Goal: Obtain resource: Obtain resource

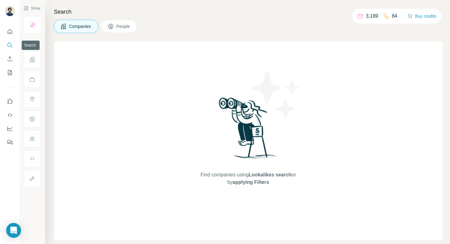
click at [11, 44] on icon "Search" at bounding box center [9, 45] width 4 height 4
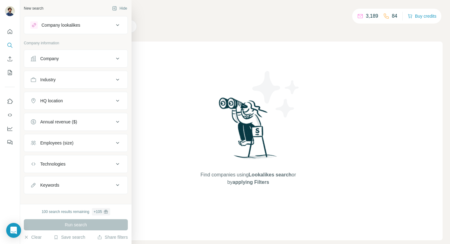
click at [55, 57] on div "Company" at bounding box center [49, 58] width 19 height 6
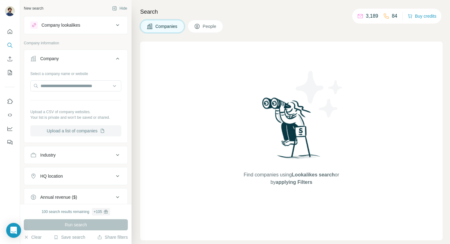
click at [85, 131] on button "Upload a list of companies" at bounding box center [75, 130] width 91 height 11
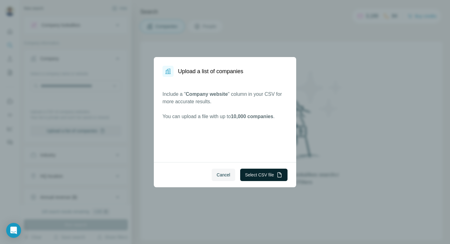
click at [260, 174] on button "Select CSV file" at bounding box center [263, 174] width 47 height 12
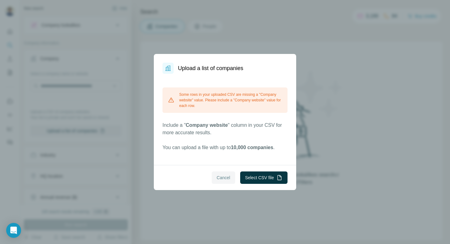
click at [221, 180] on span "Cancel" at bounding box center [224, 177] width 14 height 6
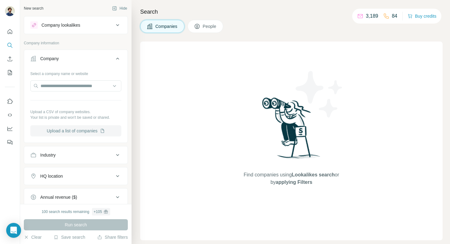
click at [90, 131] on button "Upload a list of companies" at bounding box center [75, 130] width 91 height 11
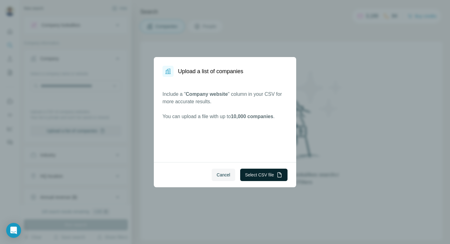
click at [261, 172] on button "Select CSV file" at bounding box center [263, 174] width 47 height 12
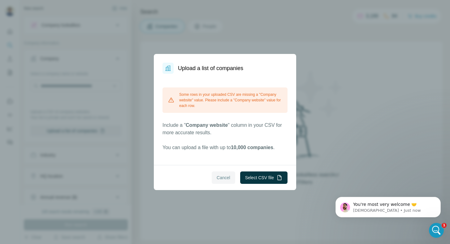
click at [221, 175] on span "Cancel" at bounding box center [224, 177] width 14 height 6
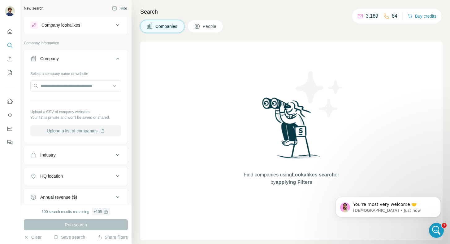
click at [68, 133] on button "Upload a list of companies" at bounding box center [75, 130] width 91 height 11
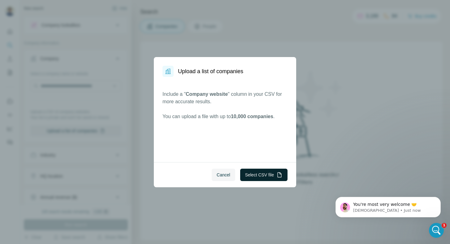
click at [261, 178] on button "Select CSV file" at bounding box center [263, 174] width 47 height 12
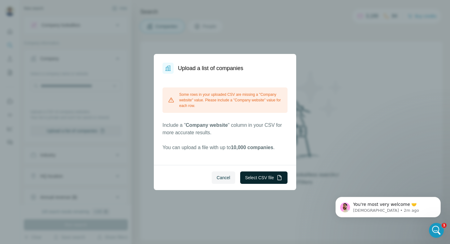
click at [262, 178] on button "Select CSV file" at bounding box center [263, 177] width 47 height 12
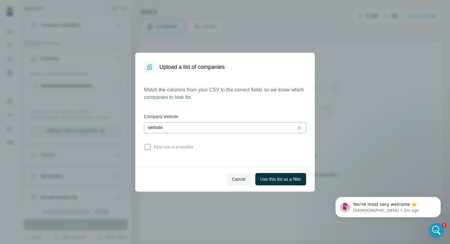
click at [249, 129] on div "website" at bounding box center [219, 127] width 142 height 6
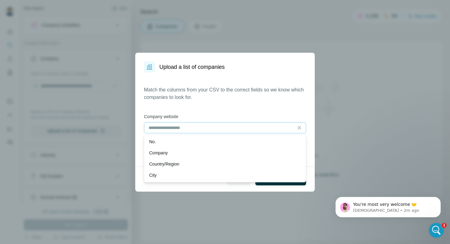
click at [256, 110] on div "Match the columns from your CSV to the correct fields so we know which companie…" at bounding box center [225, 119] width 162 height 67
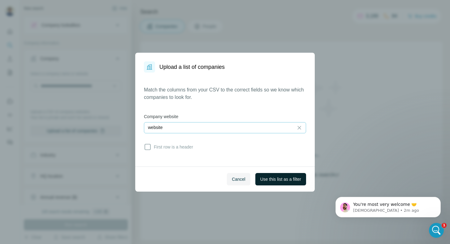
click at [282, 180] on span "Use this list as a filter" at bounding box center [280, 179] width 41 height 6
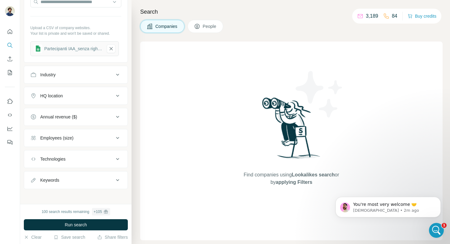
scroll to position [86, 0]
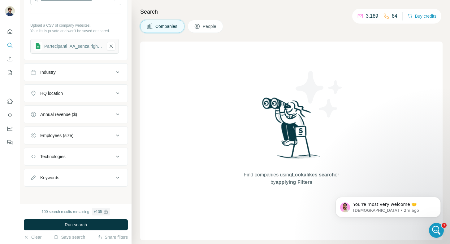
click at [96, 135] on div "Employees (size)" at bounding box center [72, 135] width 84 height 6
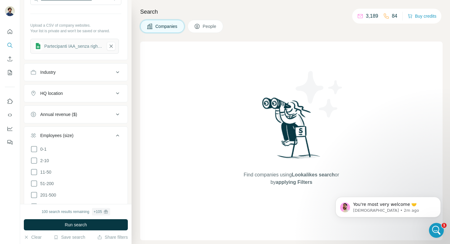
click at [96, 135] on div "Employees (size)" at bounding box center [72, 135] width 84 height 6
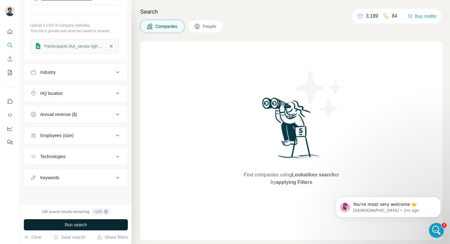
click at [81, 225] on span "Run search" at bounding box center [76, 224] width 22 height 6
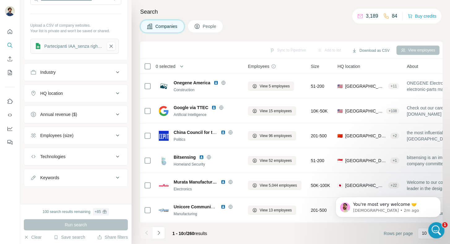
click at [440, 233] on div "Open Intercom Messenger" at bounding box center [436, 229] width 20 height 20
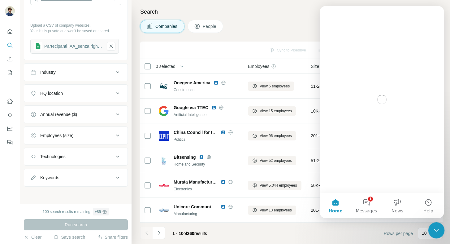
scroll to position [0, 0]
click at [440, 233] on div "Close Intercom Messenger" at bounding box center [435, 229] width 15 height 15
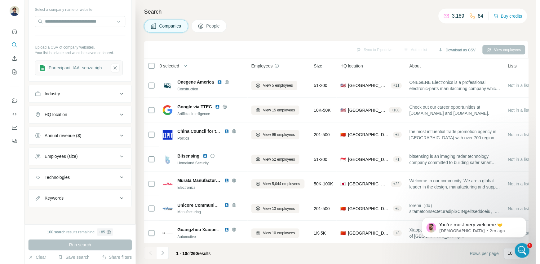
scroll to position [66, 0]
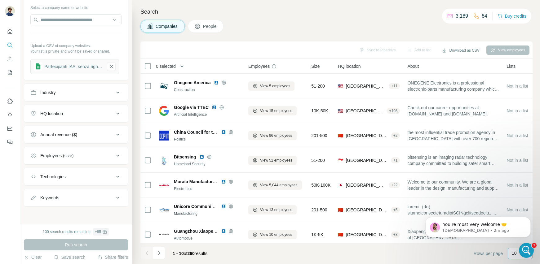
click at [450, 243] on div "10" at bounding box center [518, 253] width 15 height 6
click at [450, 204] on div "You're most very welcome 🤝 [DEMOGRAPHIC_DATA] • 2m ago" at bounding box center [478, 198] width 114 height 77
click at [450, 208] on div "You're most very welcome 🤝 [DEMOGRAPHIC_DATA] • 2m ago" at bounding box center [478, 198] width 114 height 77
click at [450, 219] on icon "Dismiss notification" at bounding box center [528, 219] width 2 height 2
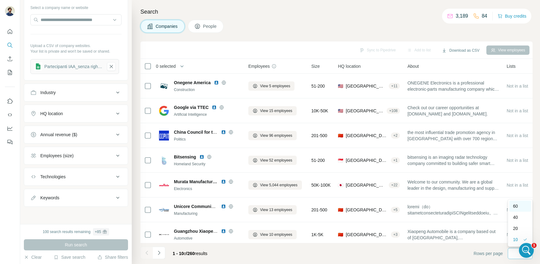
click at [450, 208] on div "60" at bounding box center [520, 206] width 14 height 6
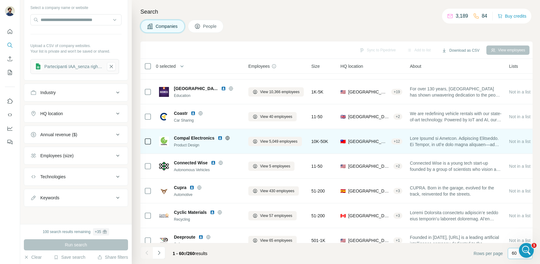
scroll to position [1317, 0]
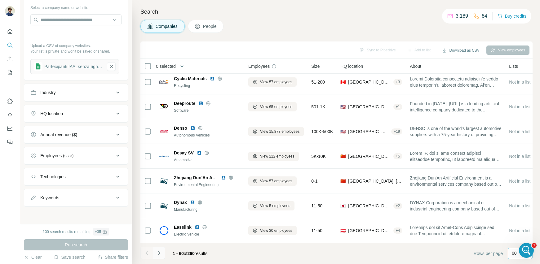
click at [158, 243] on icon "Navigate to next page" at bounding box center [159, 253] width 6 height 6
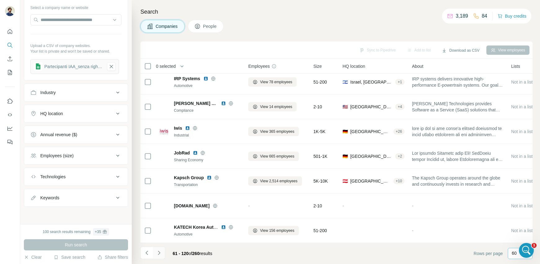
scroll to position [64, 0]
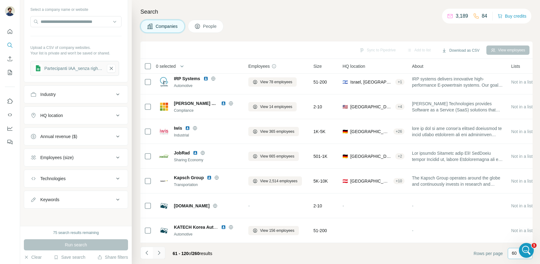
click at [159, 243] on icon "Navigate to next page" at bounding box center [159, 253] width 6 height 6
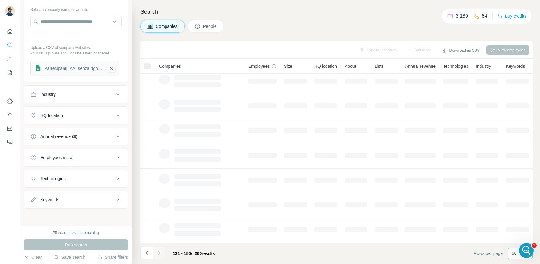
scroll to position [78, 0]
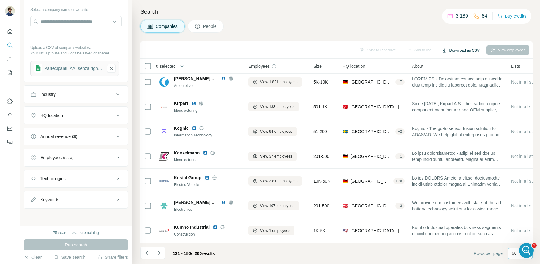
click at [450, 49] on button "Download as CSV" at bounding box center [460, 50] width 46 height 9
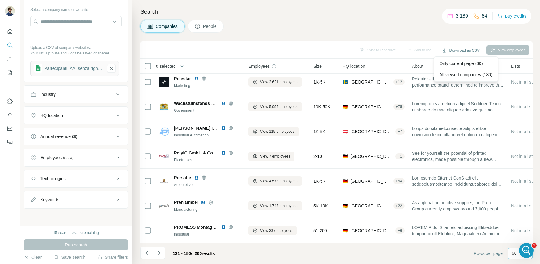
click at [314, 37] on div "Search Companies People Sync to Pipedrive Add to list Download as CSV View empl…" at bounding box center [336, 132] width 408 height 264
click at [155, 243] on button "Navigate to next page" at bounding box center [159, 253] width 12 height 12
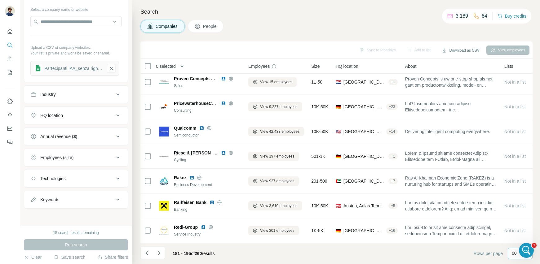
scroll to position [202, 0]
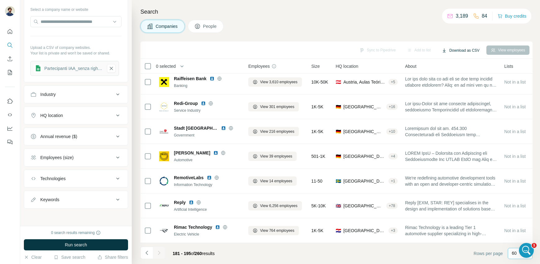
click at [450, 50] on button "Download as CSV" at bounding box center [460, 50] width 46 height 9
click at [416, 38] on div "Search Companies People Sync to Pipedrive Add to list Download as CSV View empl…" at bounding box center [336, 132] width 408 height 264
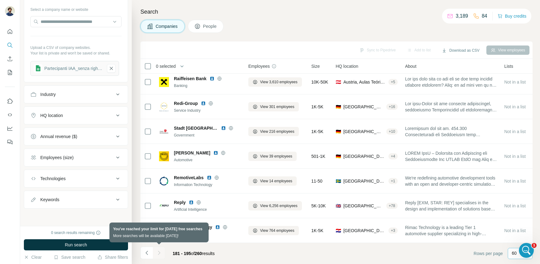
click at [160, 243] on div at bounding box center [159, 253] width 12 height 12
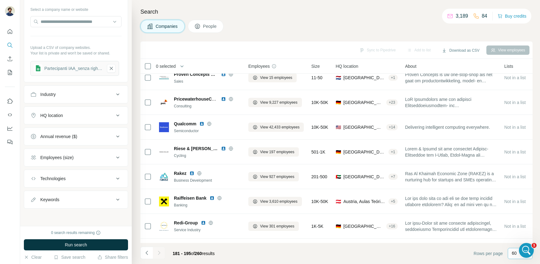
scroll to position [0, 0]
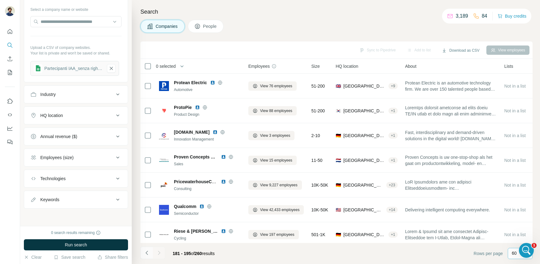
click at [144, 243] on icon "Navigate to previous page" at bounding box center [147, 253] width 6 height 6
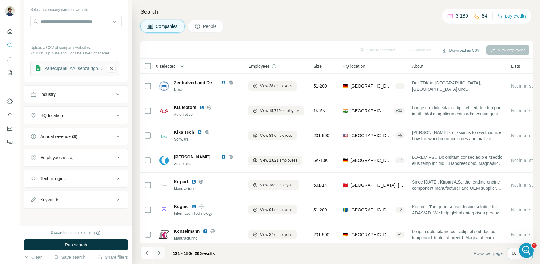
click at [158, 243] on icon "Navigate to next page" at bounding box center [159, 253] width 6 height 6
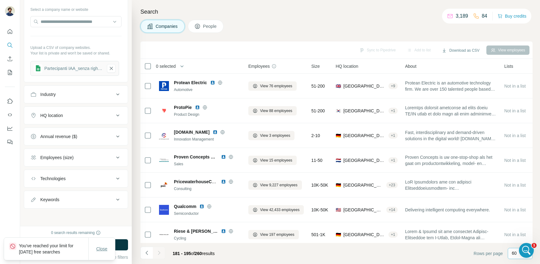
click at [102, 243] on span "Close" at bounding box center [101, 249] width 11 height 6
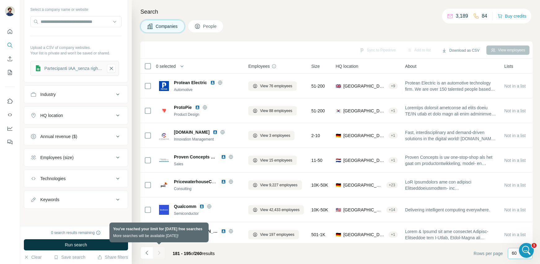
click at [161, 243] on div at bounding box center [159, 253] width 12 height 12
click at [153, 243] on div at bounding box center [159, 253] width 12 height 12
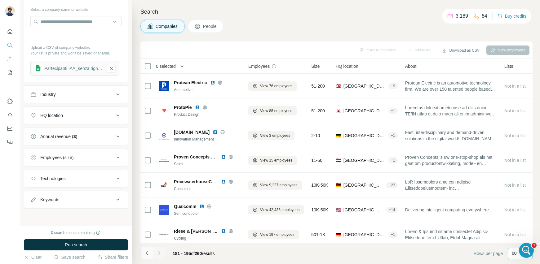
click at [149, 243] on icon "Navigate to previous page" at bounding box center [147, 253] width 6 height 6
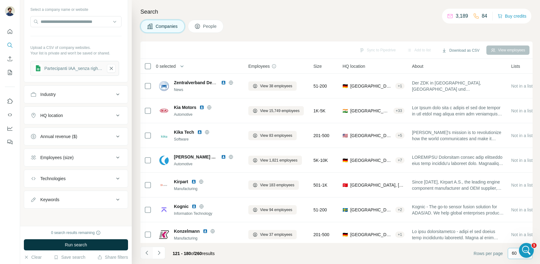
click at [148, 243] on icon "Navigate to previous page" at bounding box center [147, 253] width 6 height 6
click at [148, 243] on div at bounding box center [146, 253] width 12 height 12
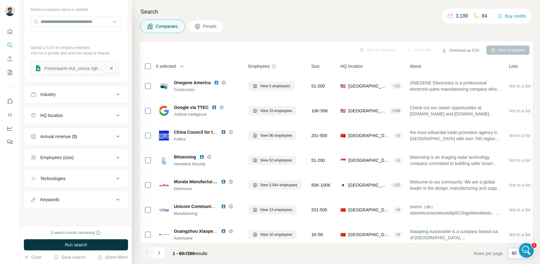
click at [148, 243] on div at bounding box center [146, 253] width 12 height 12
click at [305, 243] on footer "1 - 60 of 260 results Rows per page 60" at bounding box center [336, 253] width 392 height 21
click at [450, 50] on button "Download as CSV" at bounding box center [460, 50] width 46 height 9
click at [450, 74] on div "All viewed companies (195)" at bounding box center [465, 74] width 60 height 11
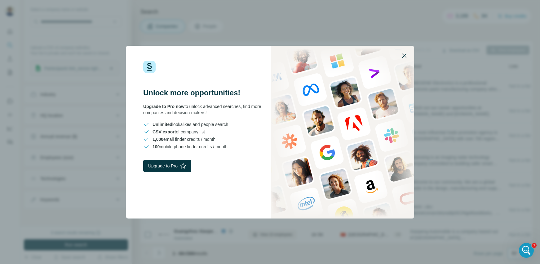
click at [404, 54] on icon "button" at bounding box center [403, 55] width 7 height 7
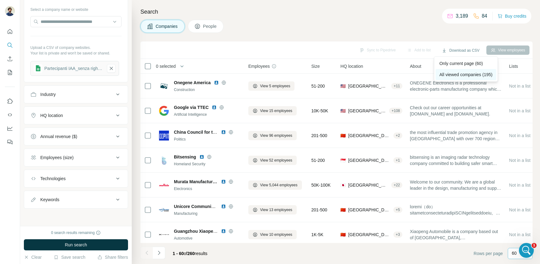
click at [450, 73] on div "All viewed companies (195)" at bounding box center [465, 74] width 60 height 11
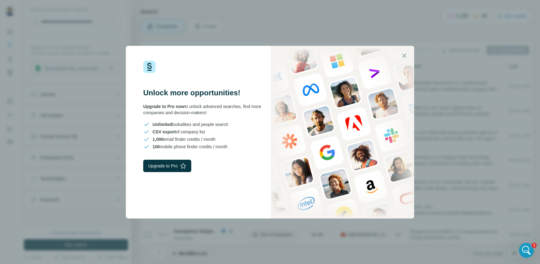
click at [351, 31] on div "Unlock more opportunities! Upgrade to Pro now to unlock advanced searches, find…" at bounding box center [270, 132] width 540 height 264
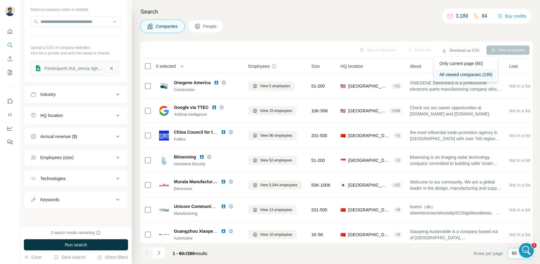
click at [450, 72] on div "All viewed companies (195)" at bounding box center [465, 74] width 60 height 11
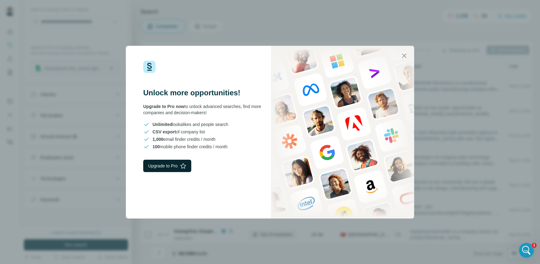
click at [161, 168] on button "Upgrade to Pro" at bounding box center [167, 166] width 48 height 12
